Goal: Information Seeking & Learning: Learn about a topic

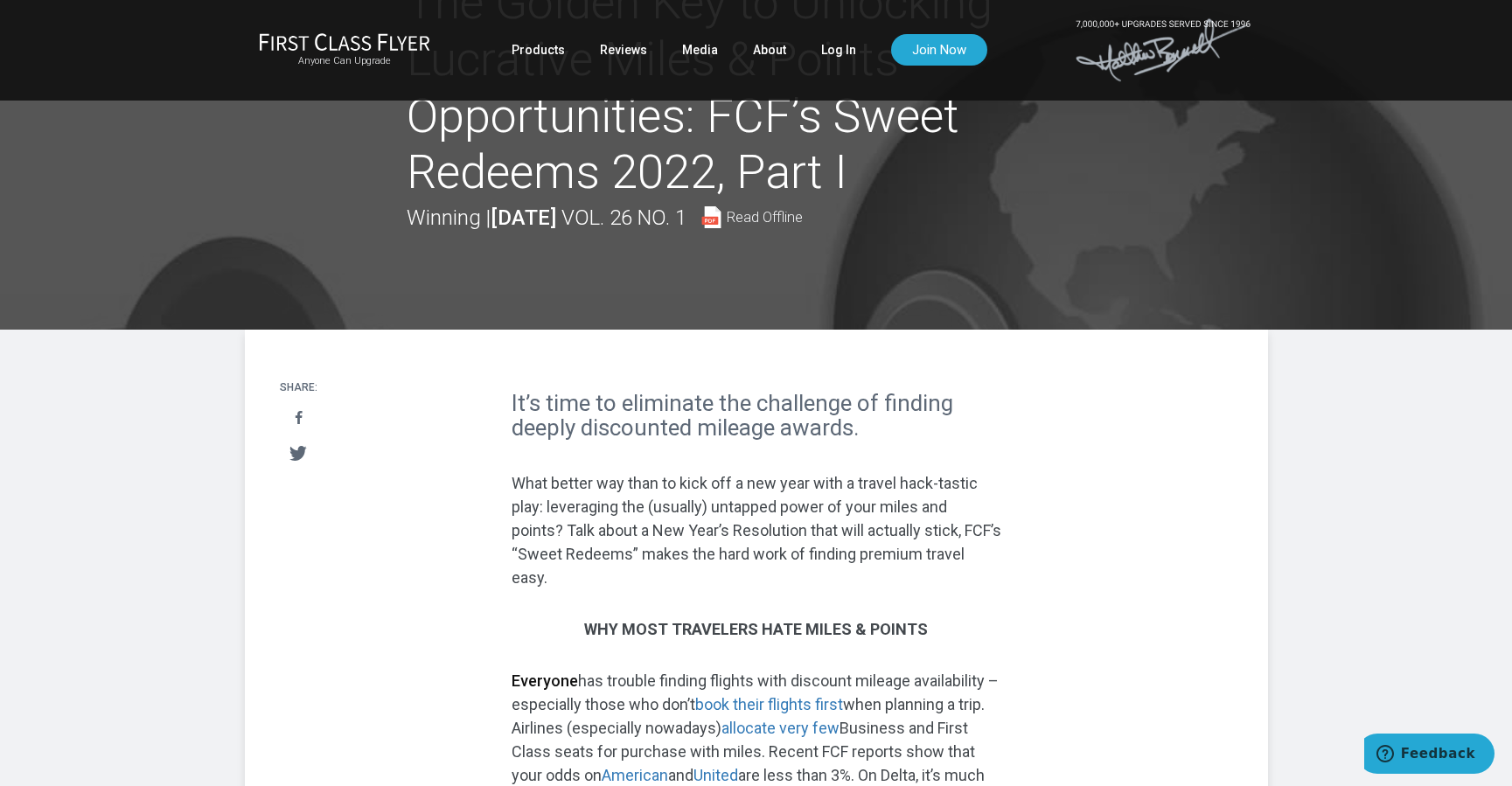
scroll to position [114, 0]
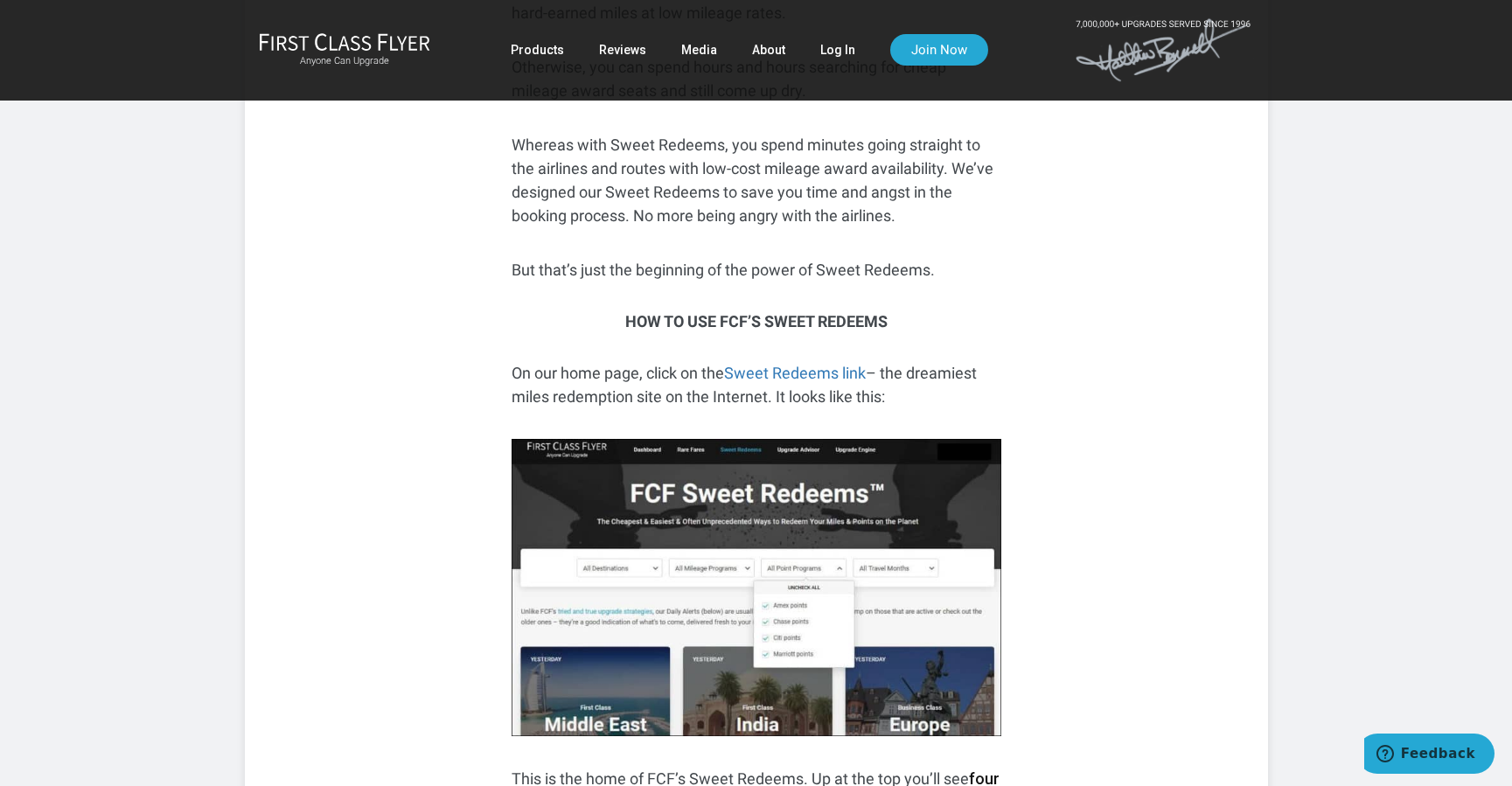
scroll to position [1205, 0]
click at [799, 365] on link "Sweet Redeems link" at bounding box center [795, 372] width 142 height 18
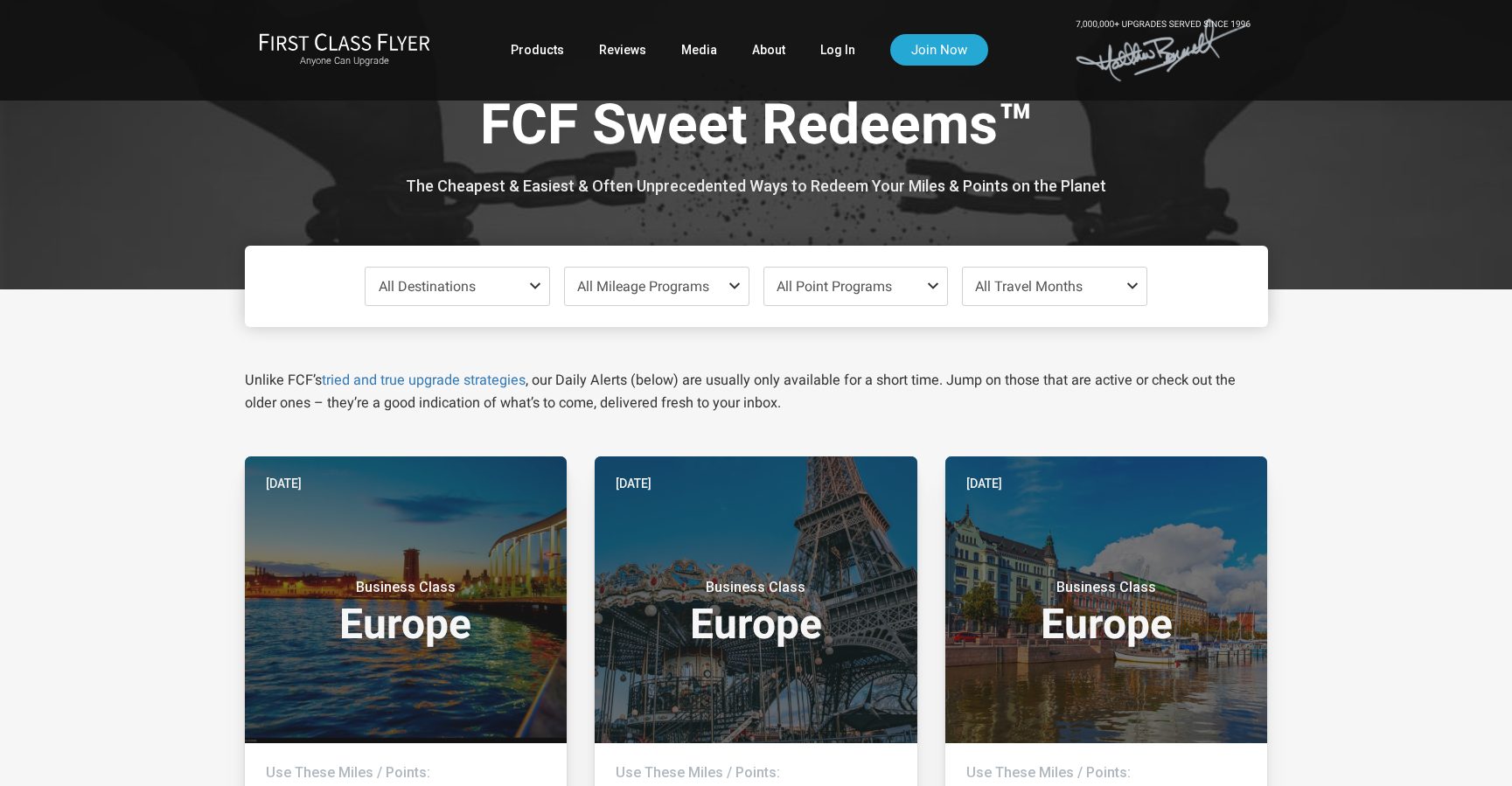
click at [533, 285] on span at bounding box center [538, 286] width 21 height 14
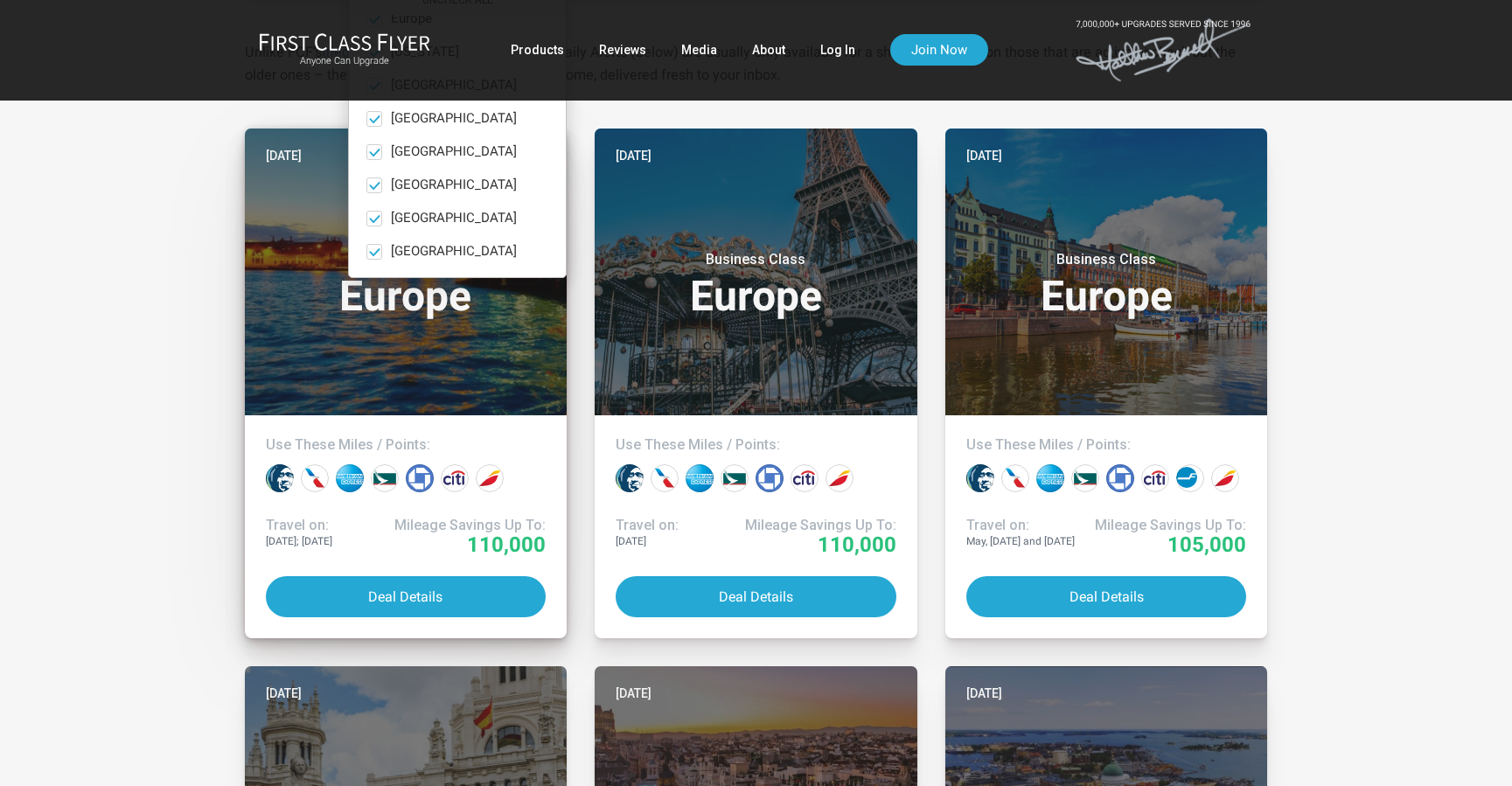
scroll to position [330, 0]
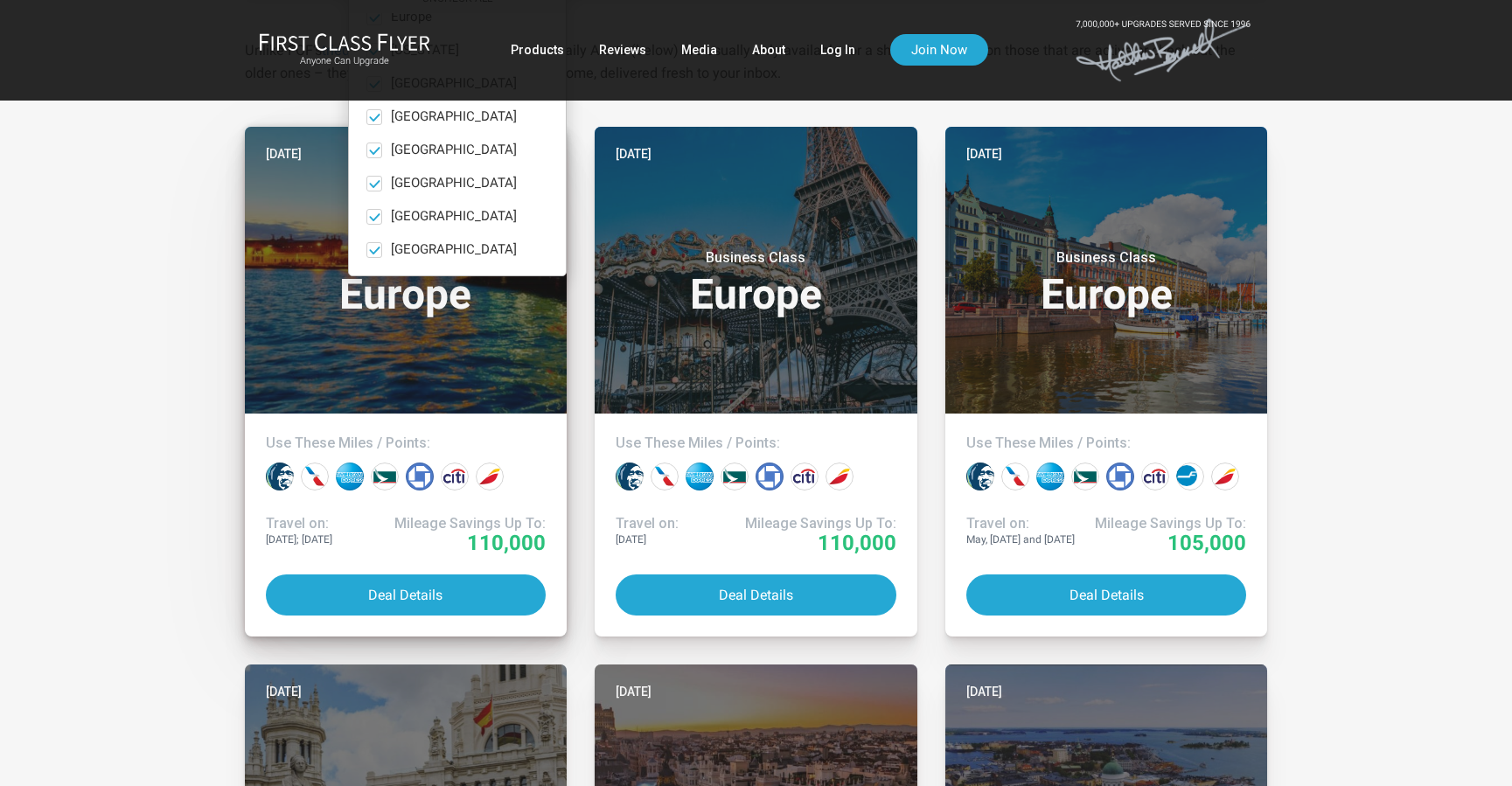
click at [315, 273] on h3 "Business Class Europe" at bounding box center [405, 283] width 281 height 67
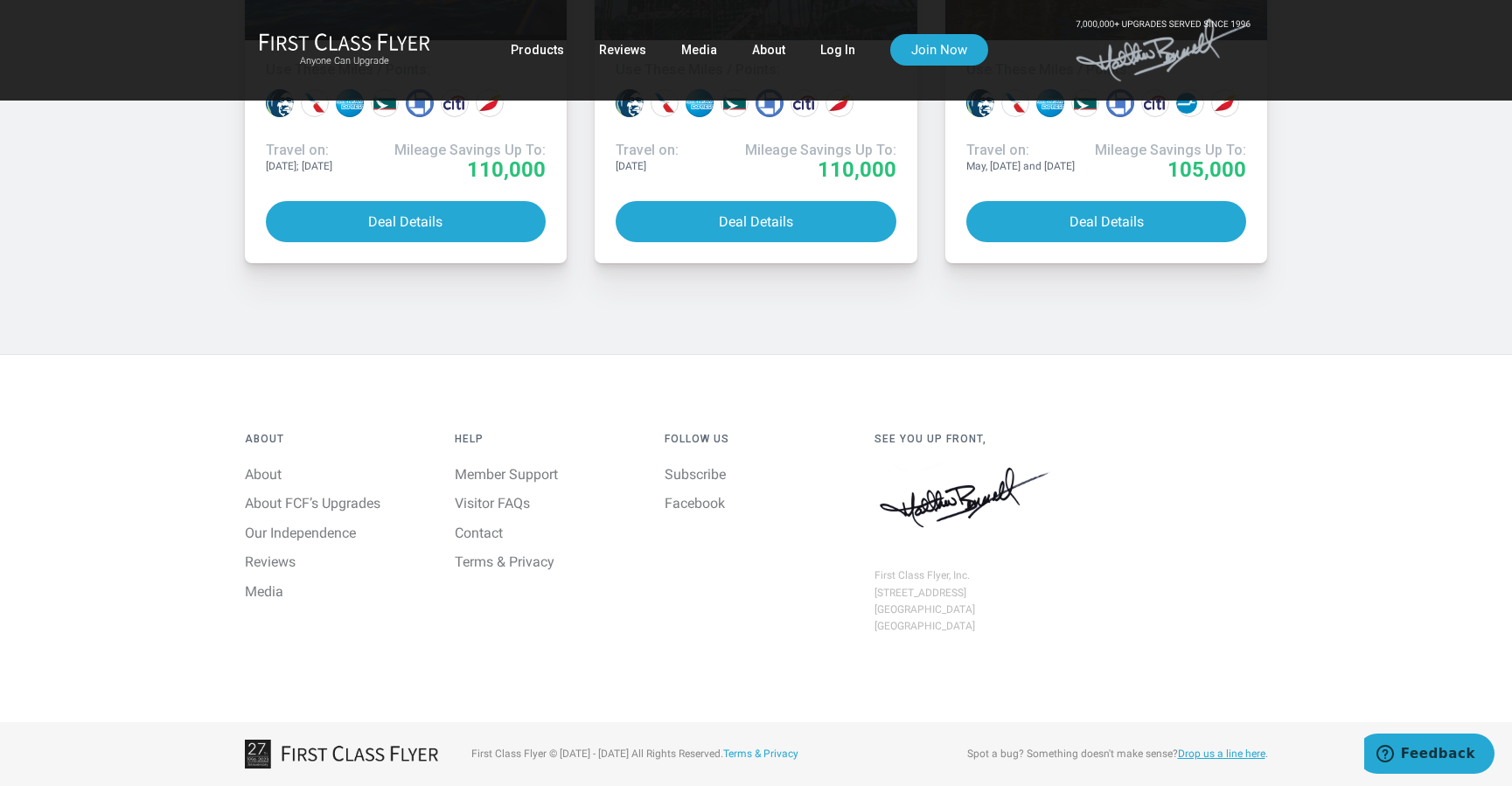
scroll to position [1798, 0]
